Goal: Information Seeking & Learning: Understand process/instructions

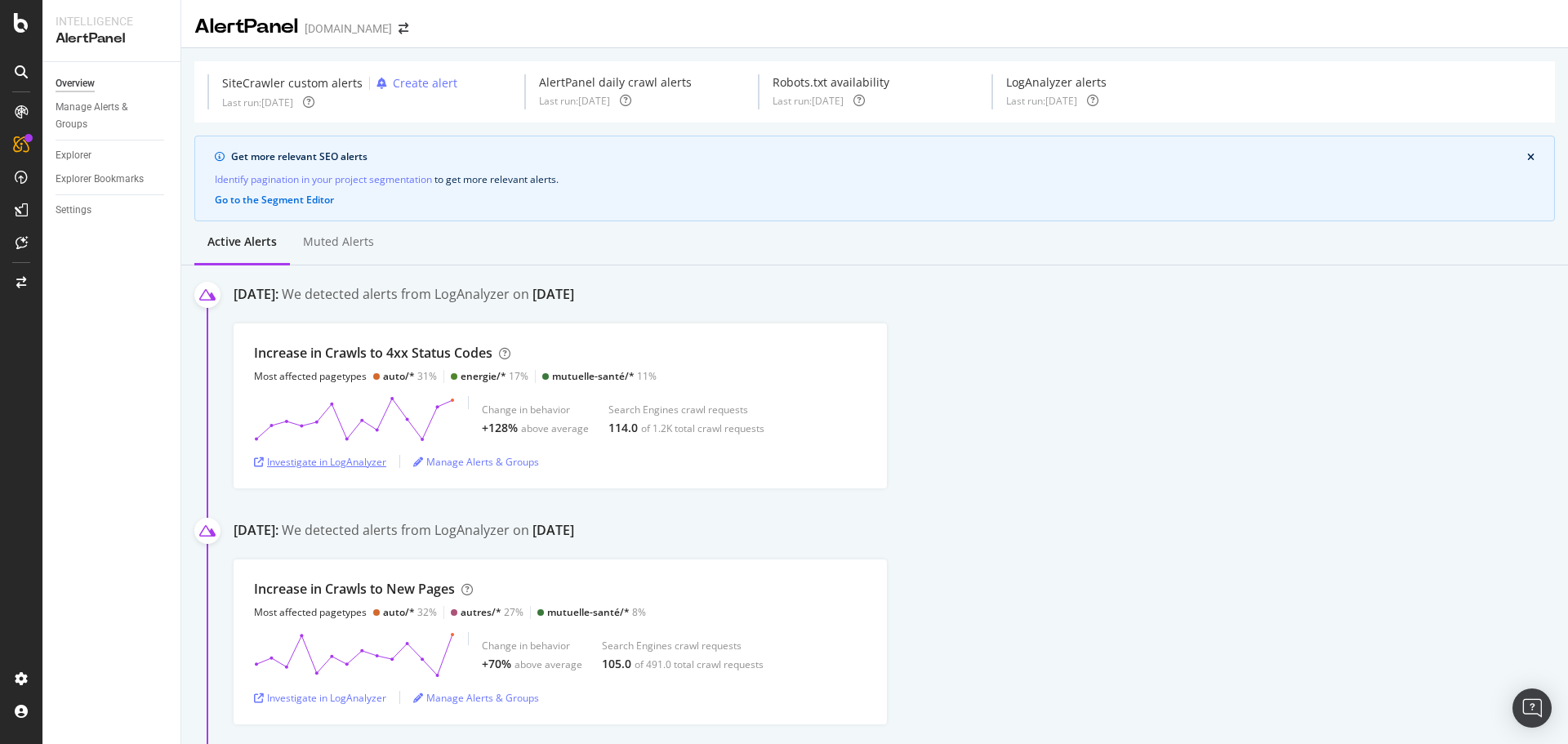
scroll to position [1110, 0]
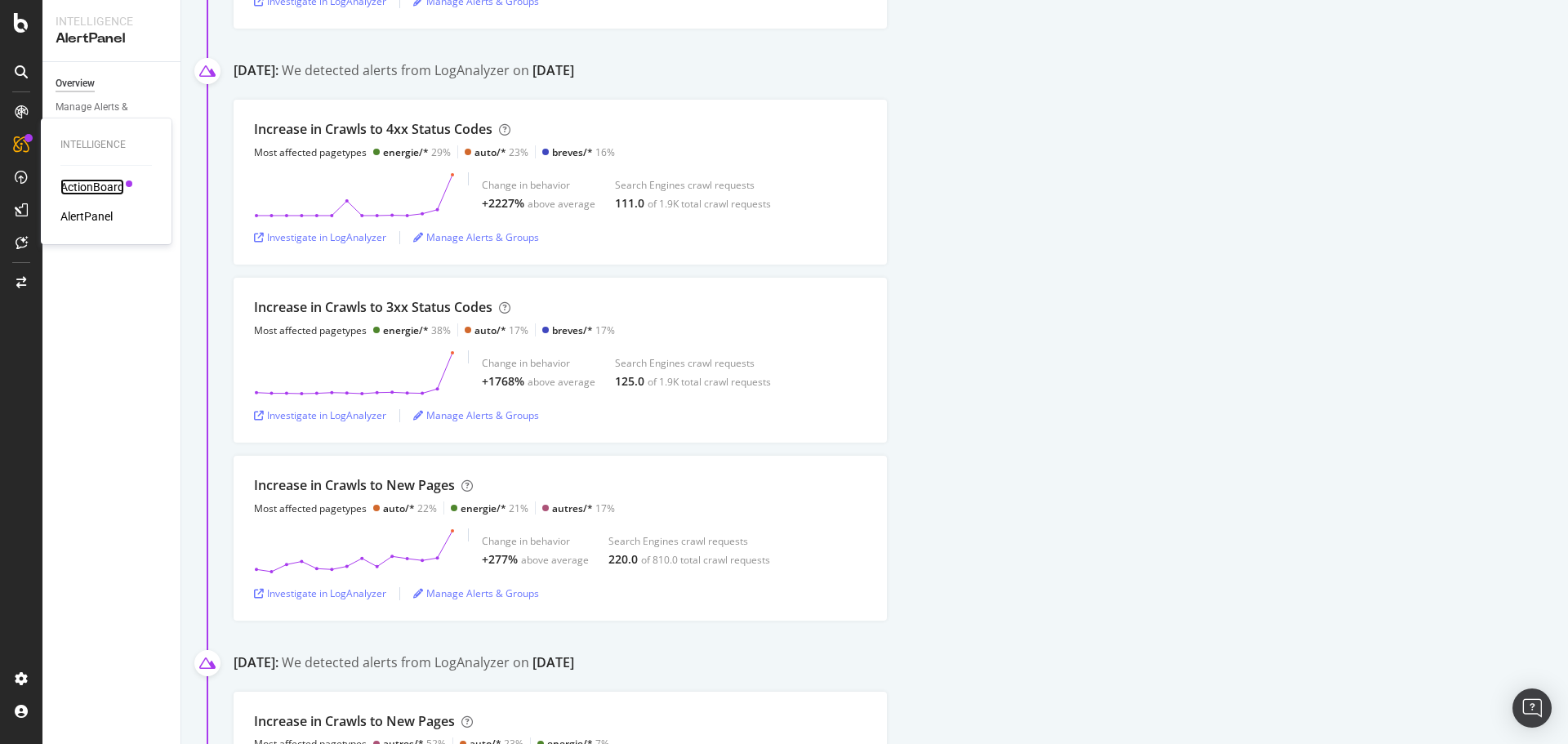
click at [98, 183] on div "ActionBoard" at bounding box center [92, 187] width 63 height 17
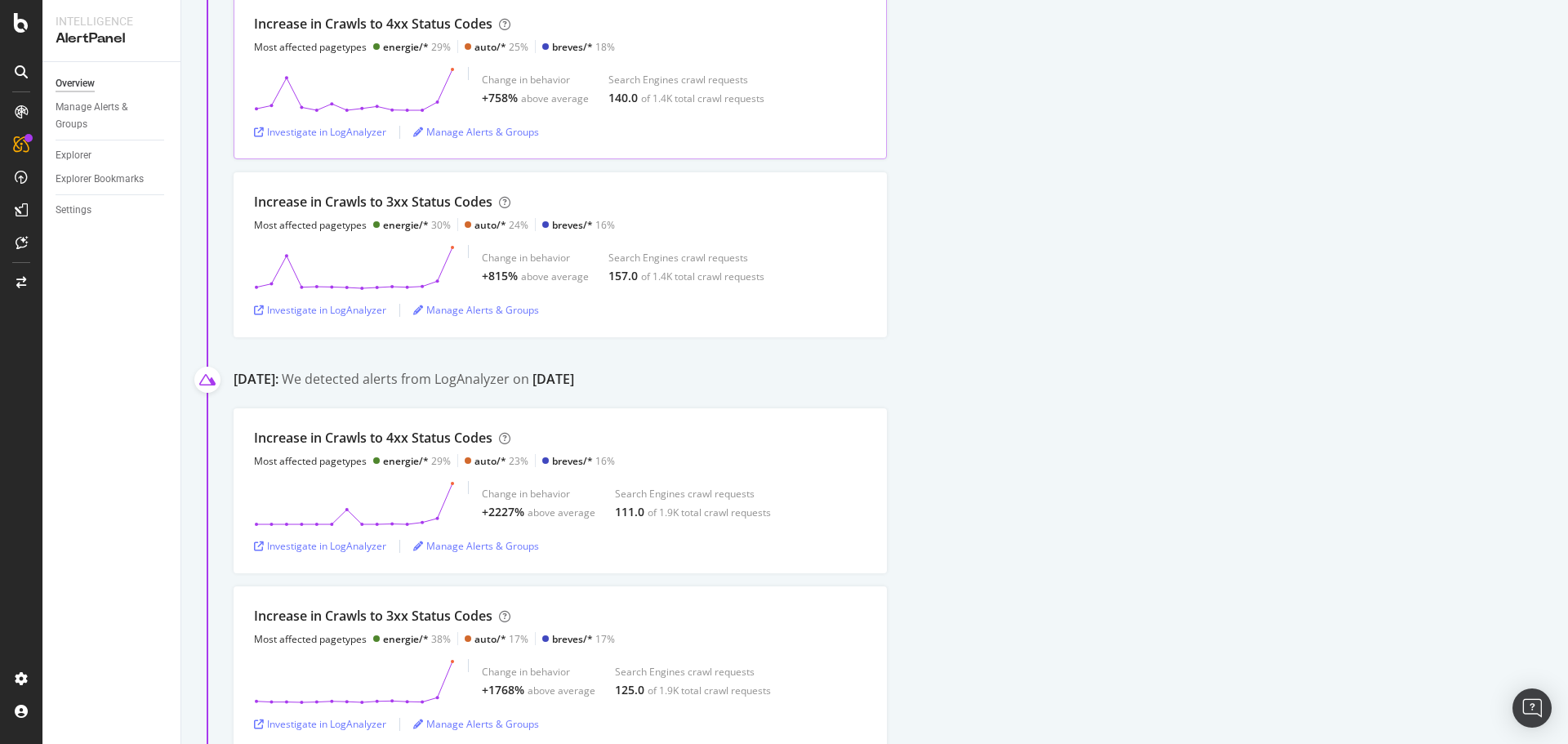
scroll to position [793, 0]
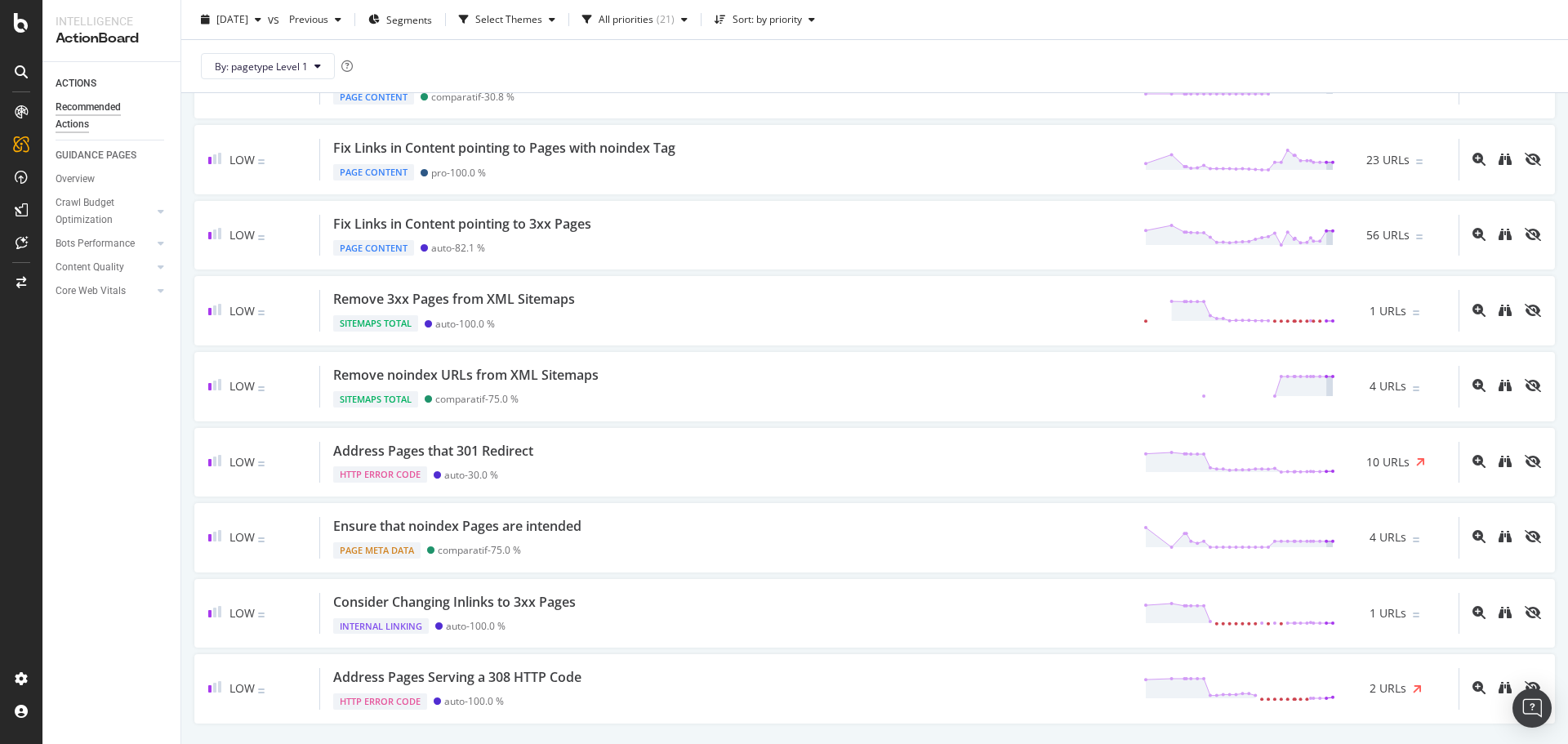
scroll to position [1050, 0]
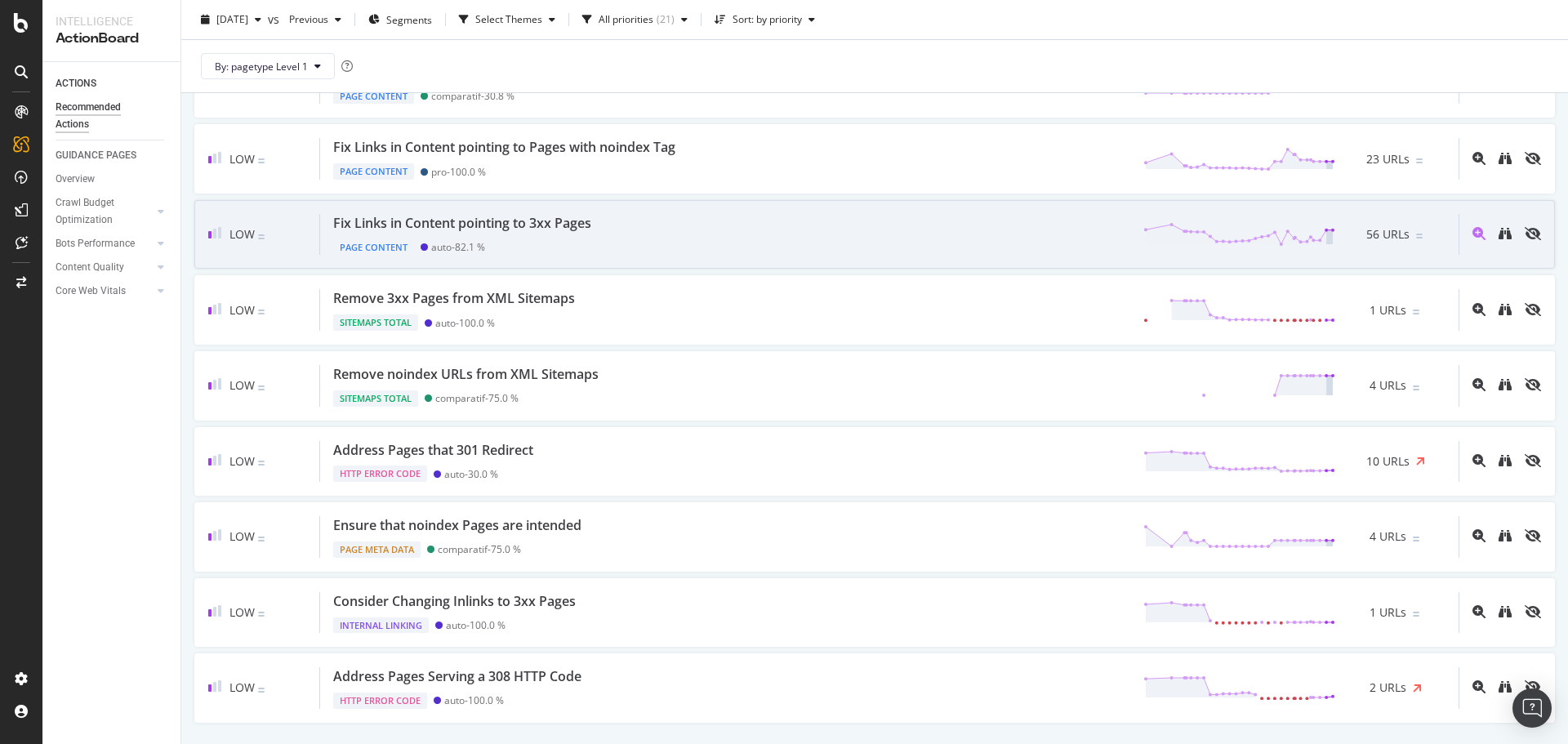
click at [545, 218] on div "Fix Links in Content pointing to 3xx Pages" at bounding box center [461, 224] width 258 height 19
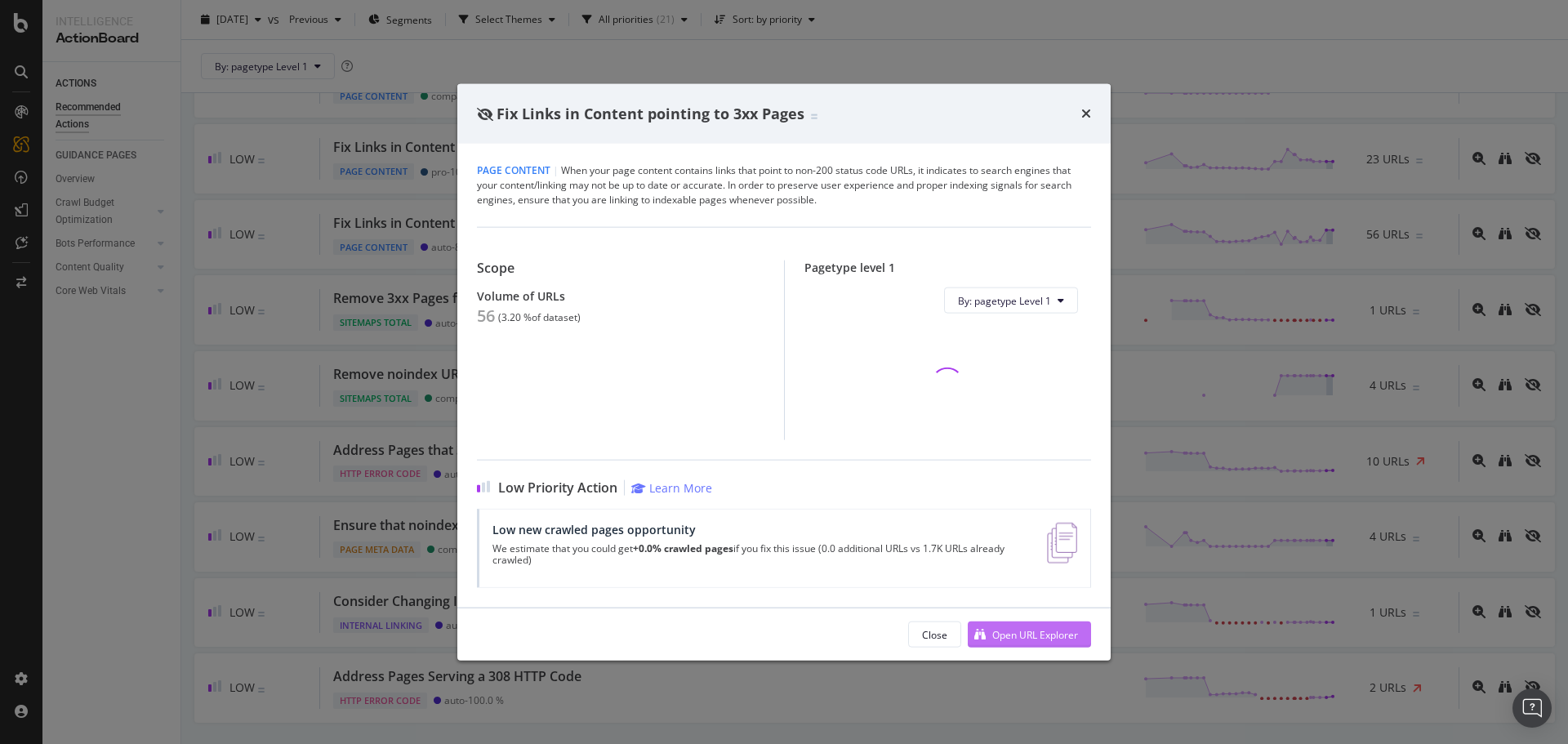
click at [1006, 637] on div "Open URL Explorer" at bounding box center [1035, 634] width 86 height 14
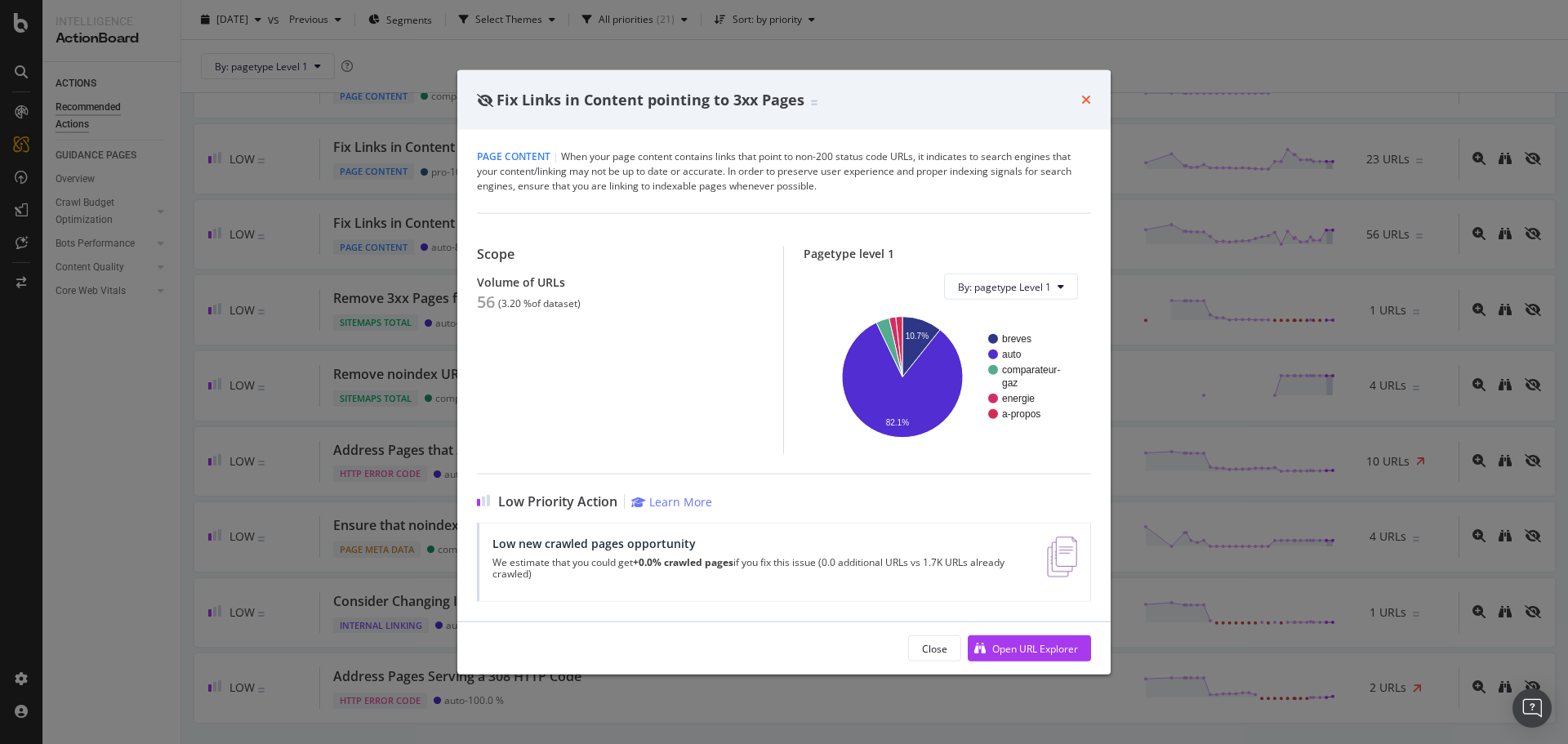
click at [1087, 98] on icon "times" at bounding box center [1086, 100] width 10 height 13
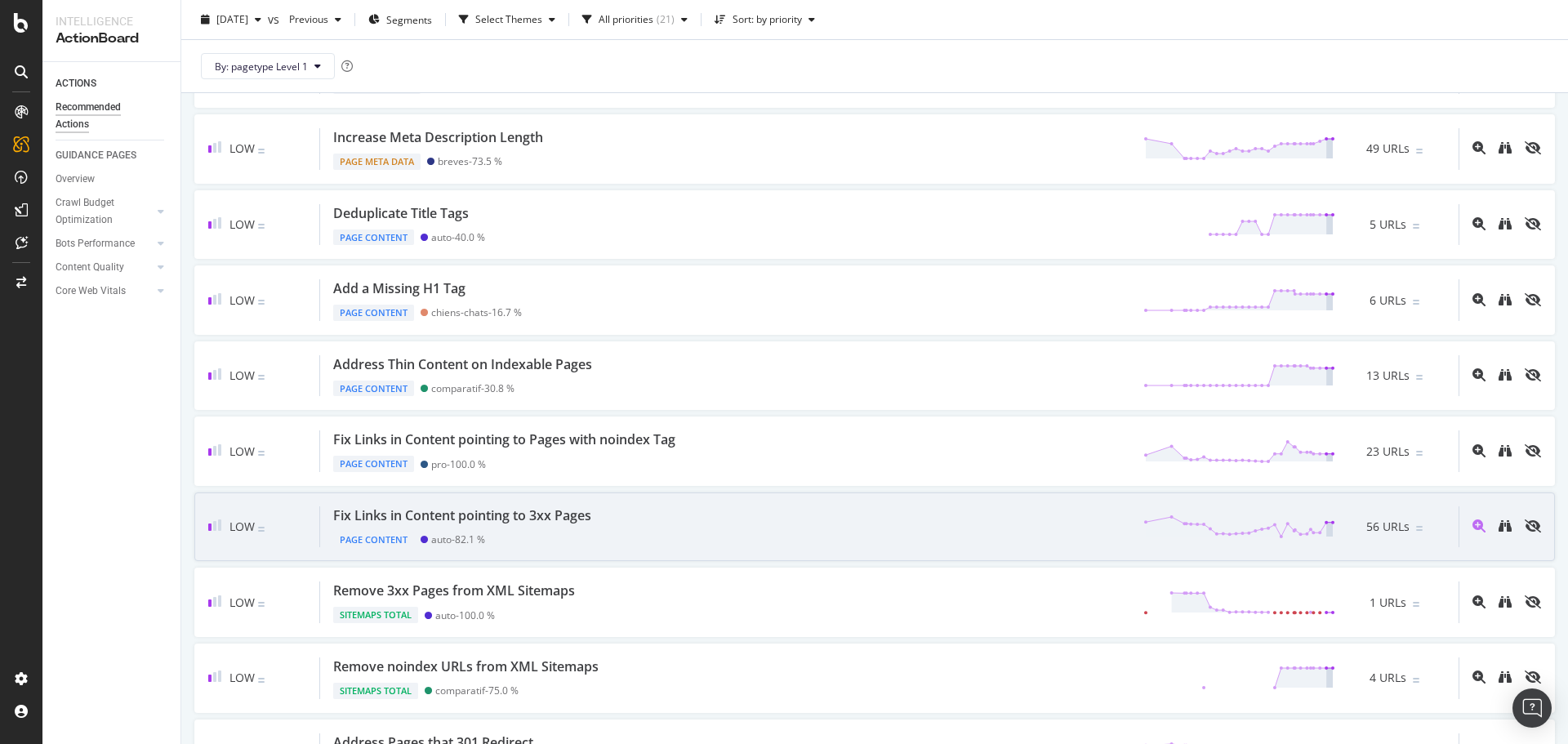
scroll to position [755, 0]
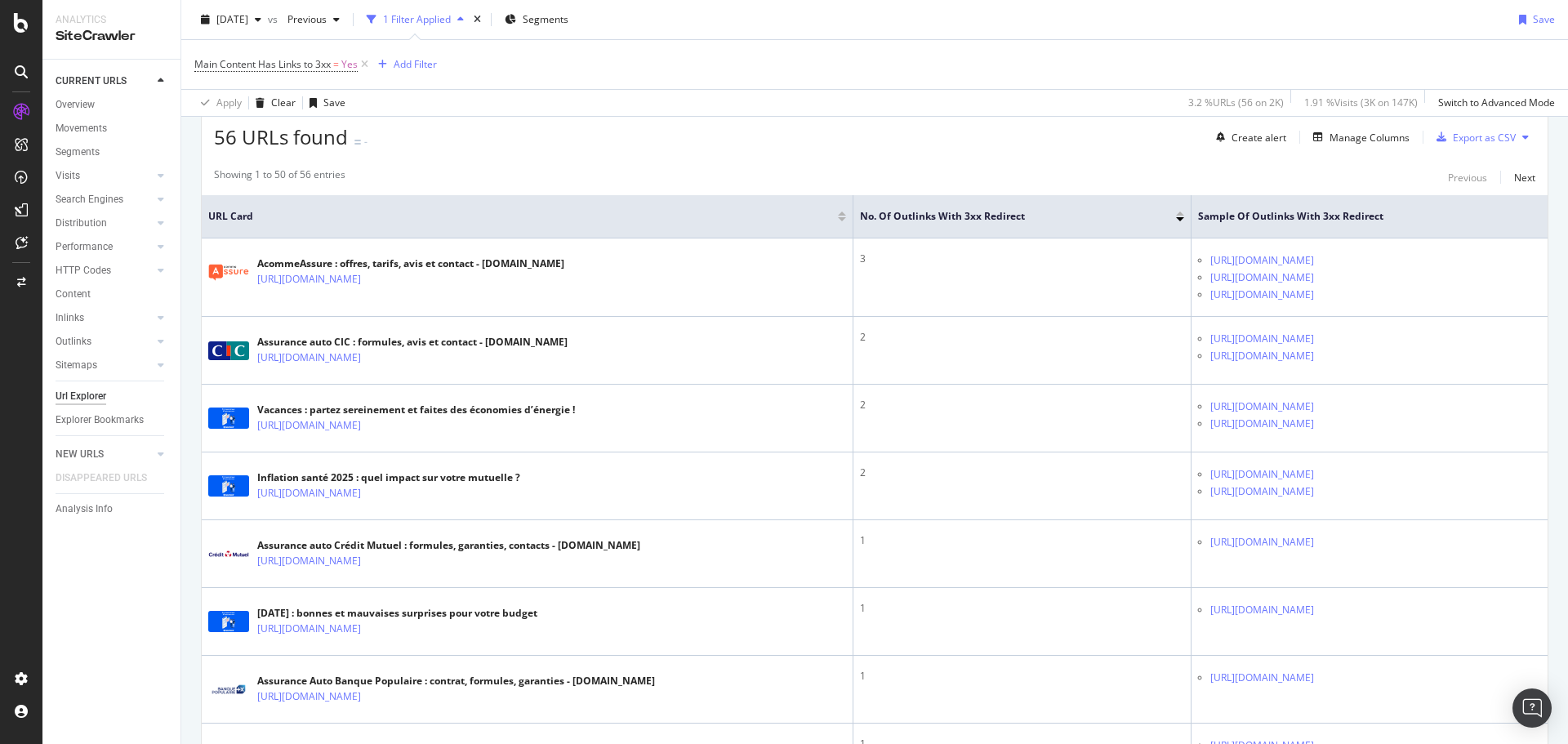
scroll to position [299, 0]
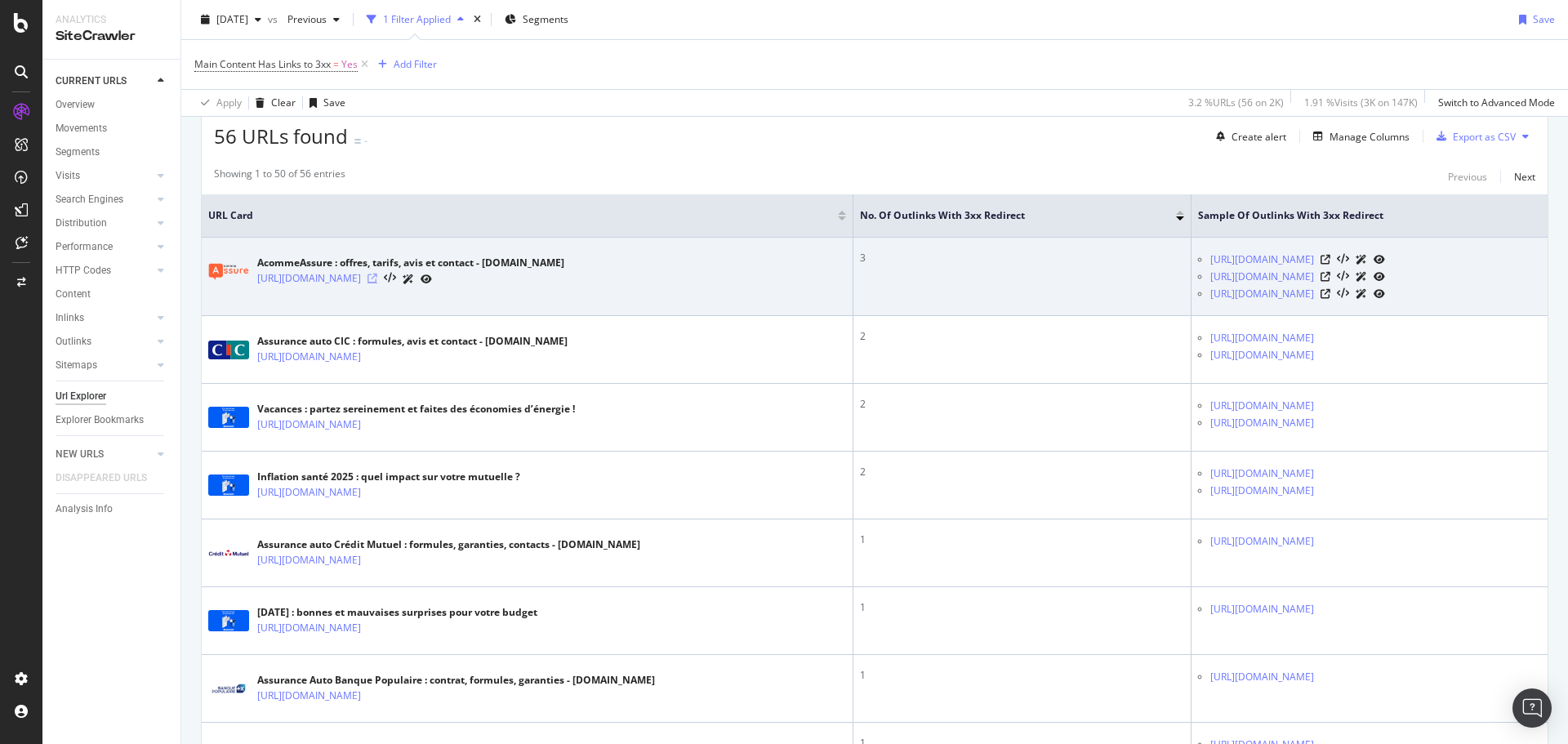
click at [378, 280] on icon at bounding box center [372, 278] width 10 height 10
drag, startPoint x: 1023, startPoint y: 244, endPoint x: 1259, endPoint y: 257, distance: 236.4
click at [1259, 257] on td "https://www.lelynx.fr/assurance-auto/formule/tiers https://www.lelynx.fr/assura…" at bounding box center [1369, 277] width 356 height 78
copy link "https://www.lelynx.fr/assurance-auto/formule/tiers"
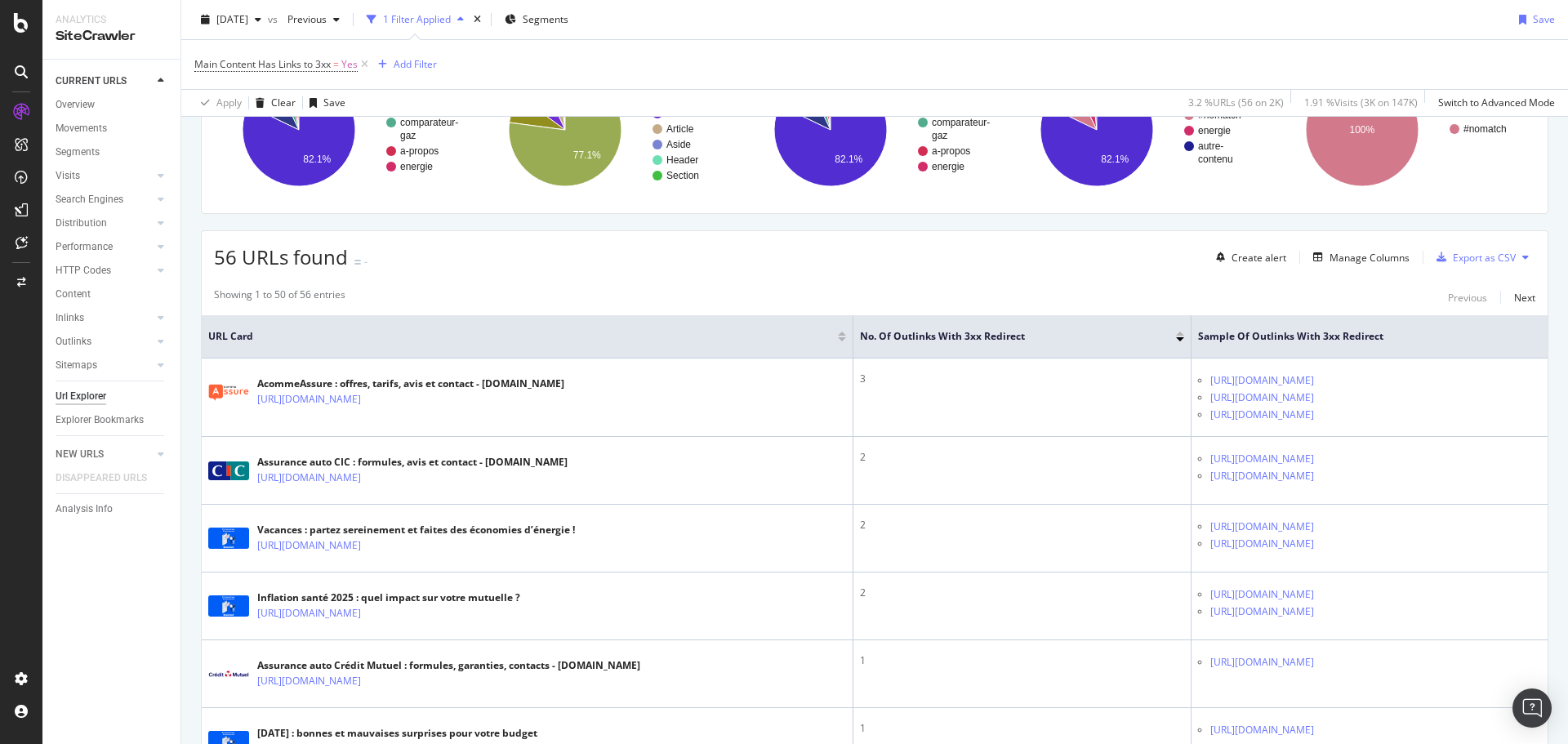
scroll to position [0, 0]
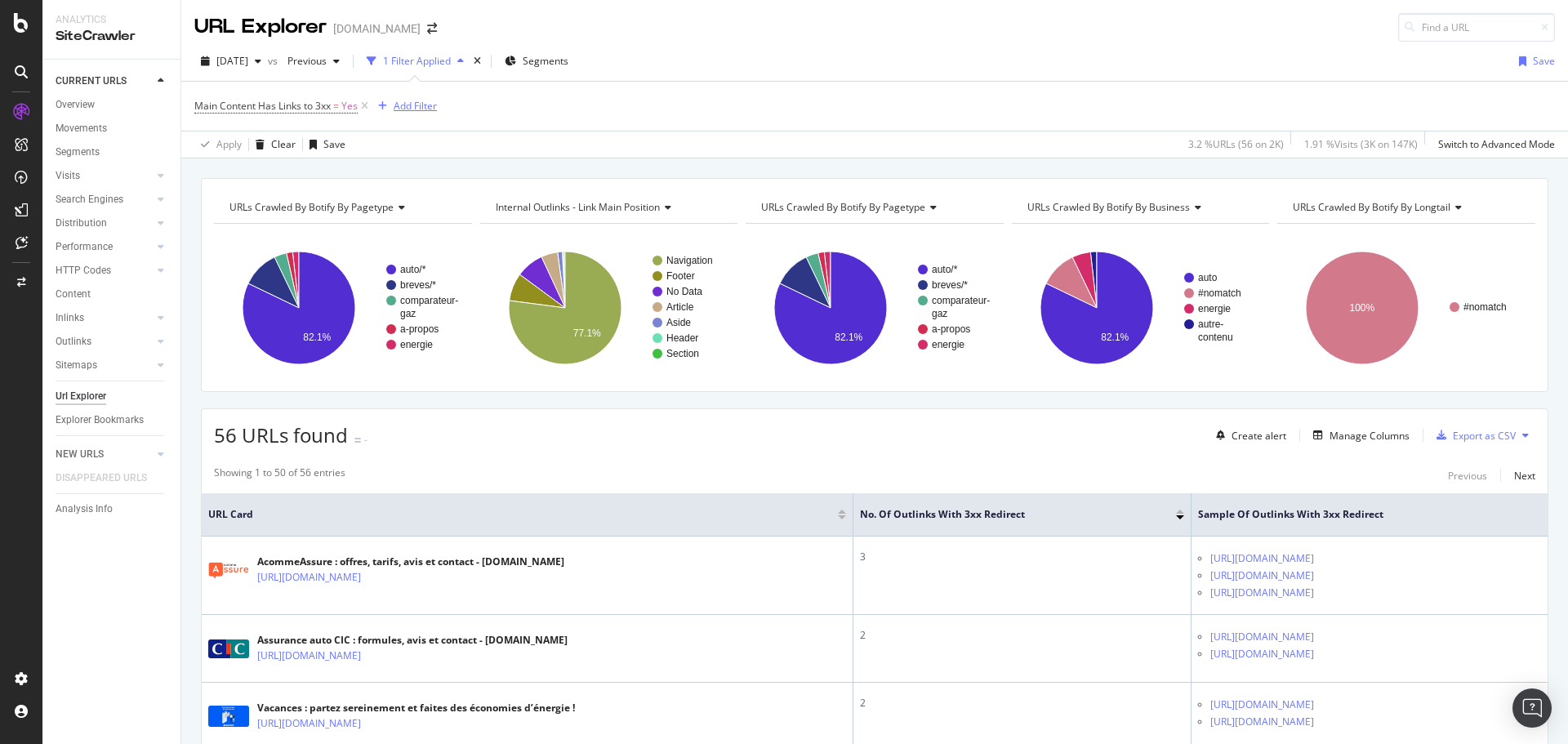
click at [406, 110] on div "Add Filter" at bounding box center [415, 105] width 43 height 14
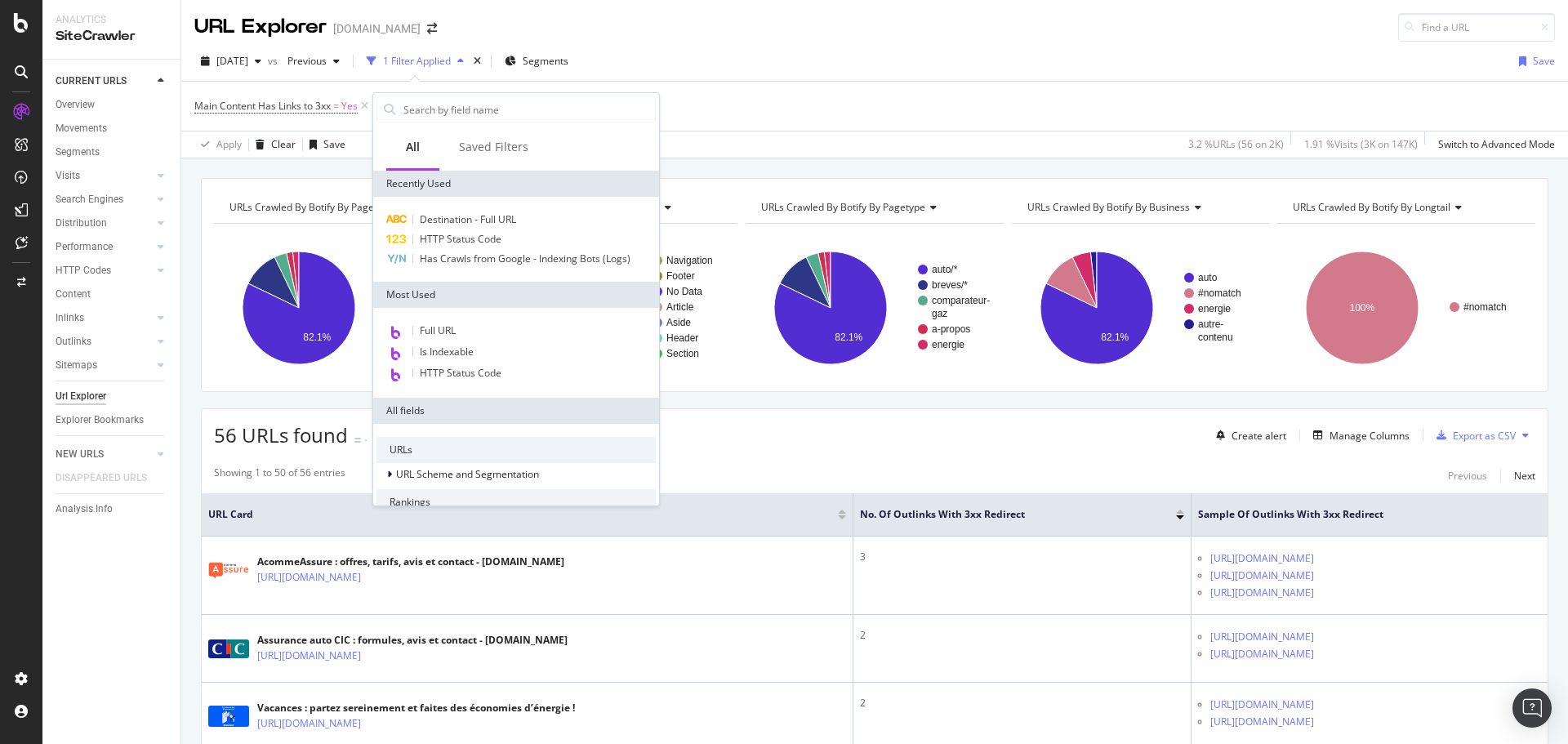
click at [345, 135] on div "Apply Clear Save 3.2 % URLs ( 56 on 2K ) 1.91 % Visits ( 3K on 147K ) Switch to…" at bounding box center [874, 144] width 1387 height 27
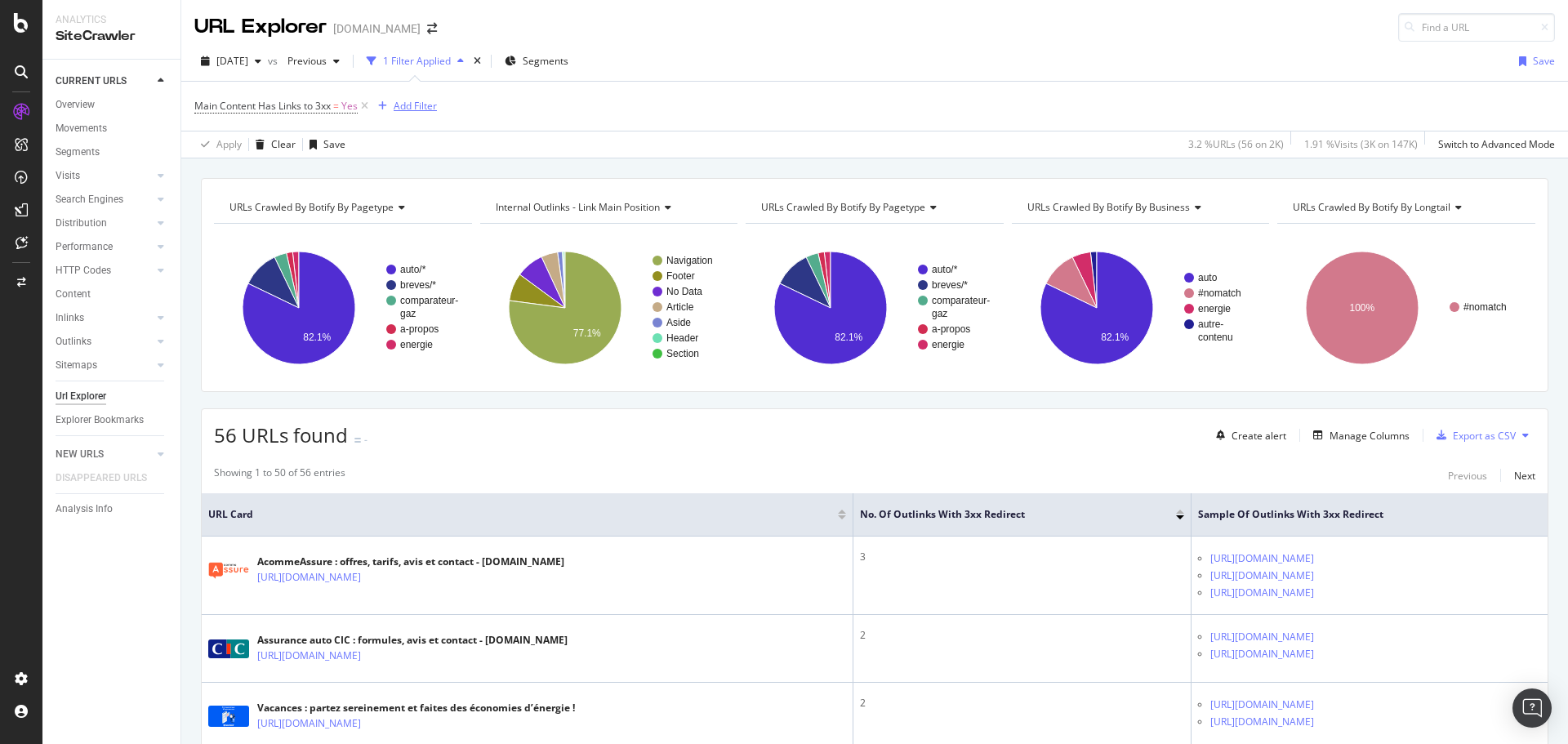
click at [382, 109] on icon "button" at bounding box center [383, 106] width 9 height 10
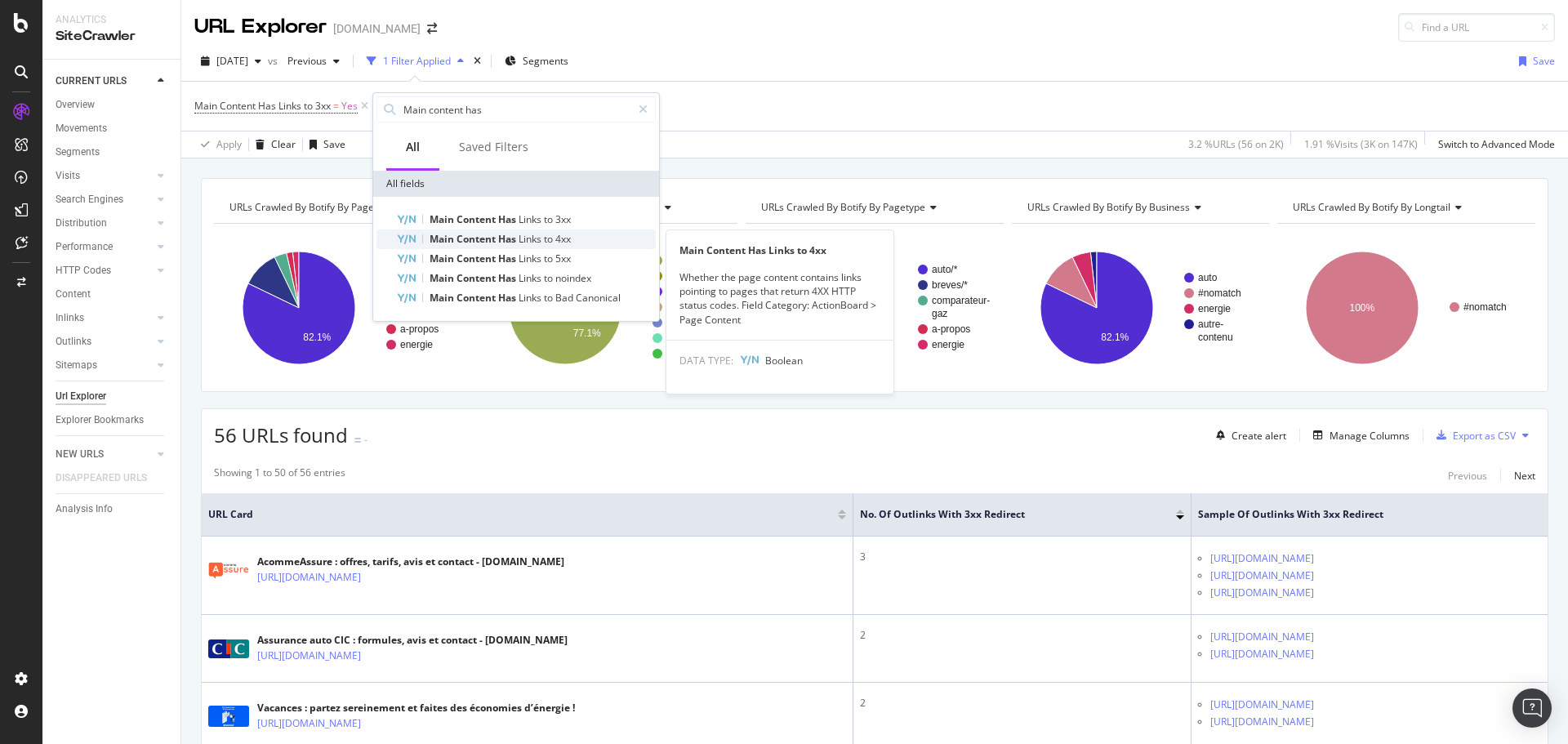
type input "Main content has"
click at [554, 241] on span "to" at bounding box center [549, 239] width 11 height 14
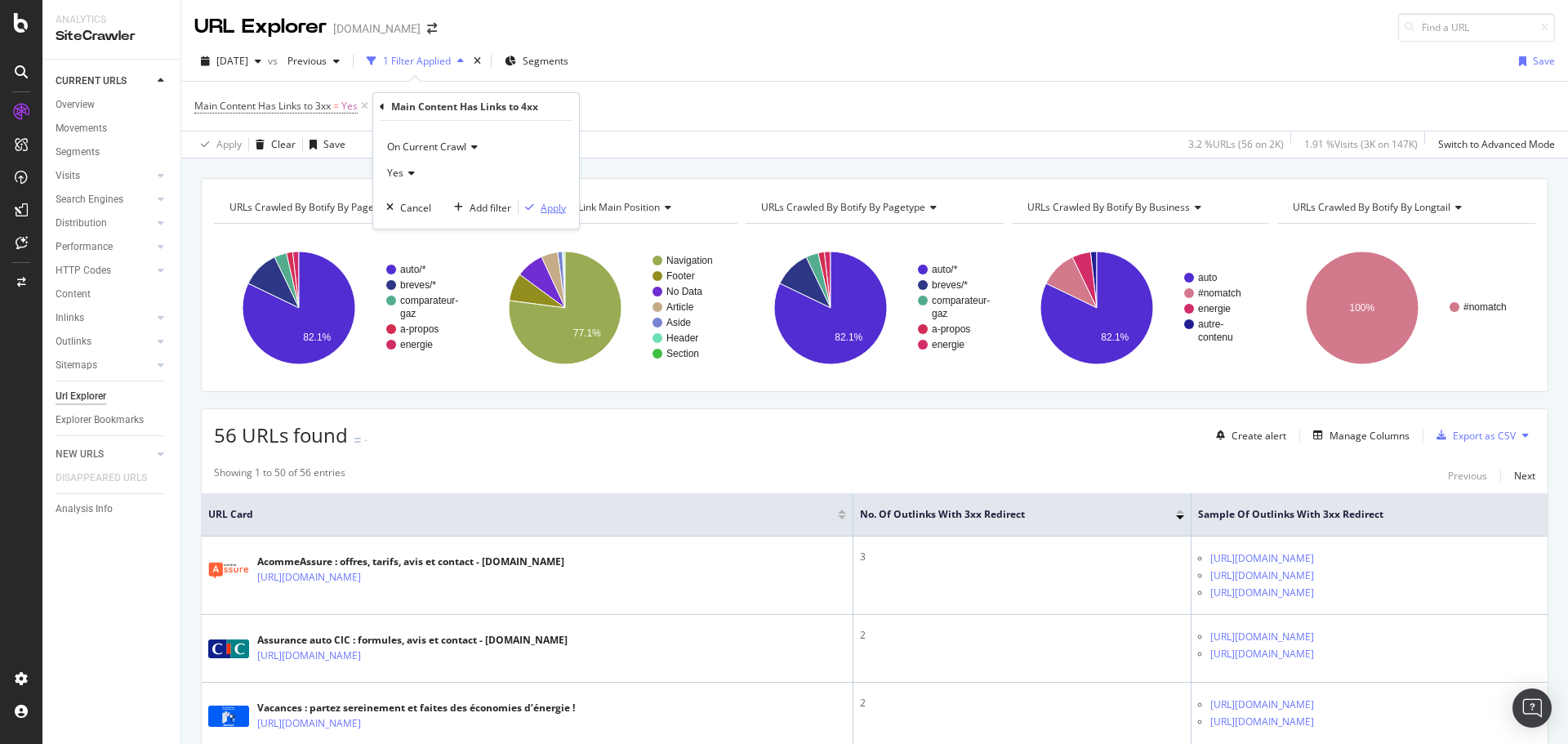
click at [559, 208] on div "Apply" at bounding box center [553, 208] width 25 height 14
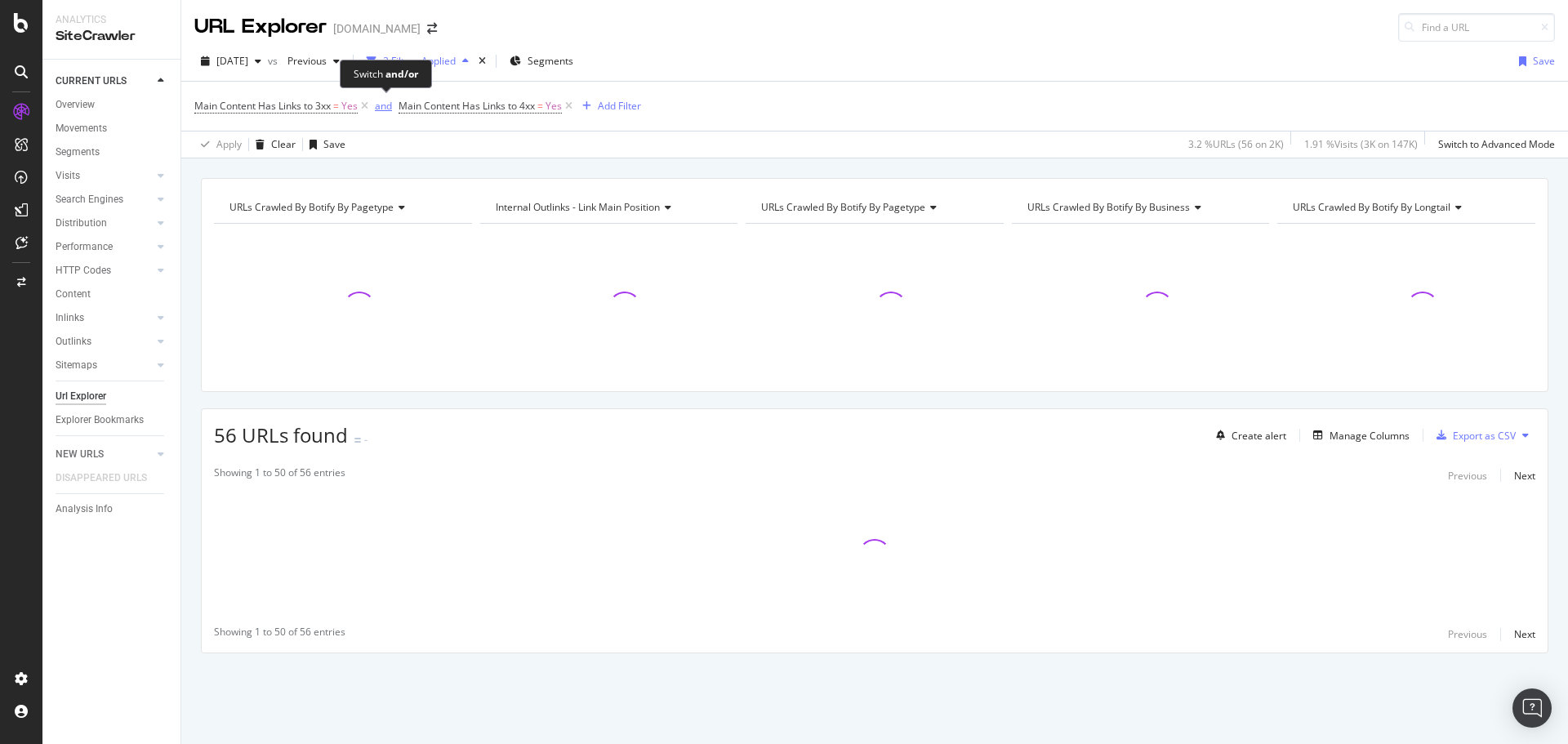
click at [387, 106] on div "and" at bounding box center [383, 105] width 17 height 14
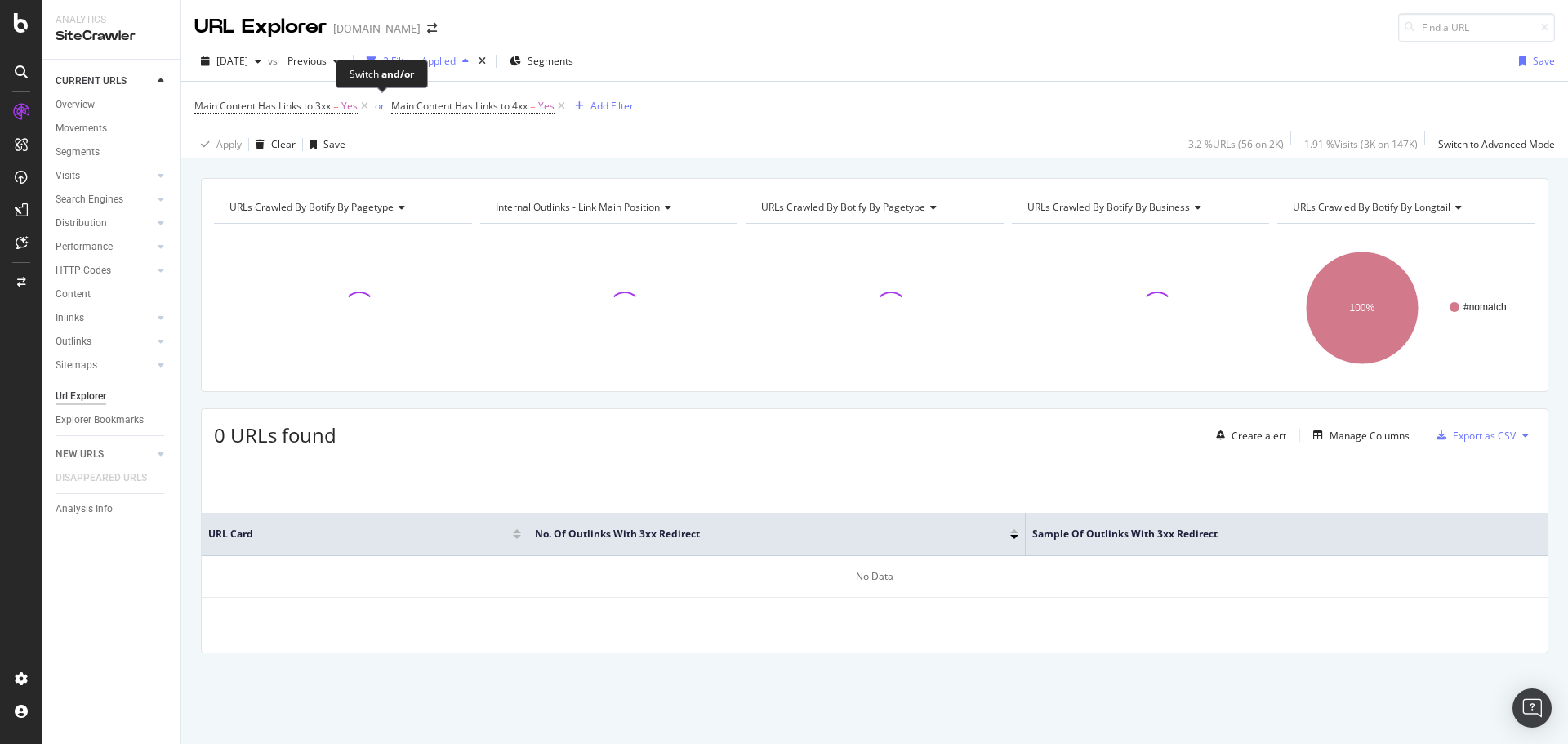
click at [386, 109] on span "or" at bounding box center [381, 106] width 20 height 23
